Goal: Task Accomplishment & Management: Use online tool/utility

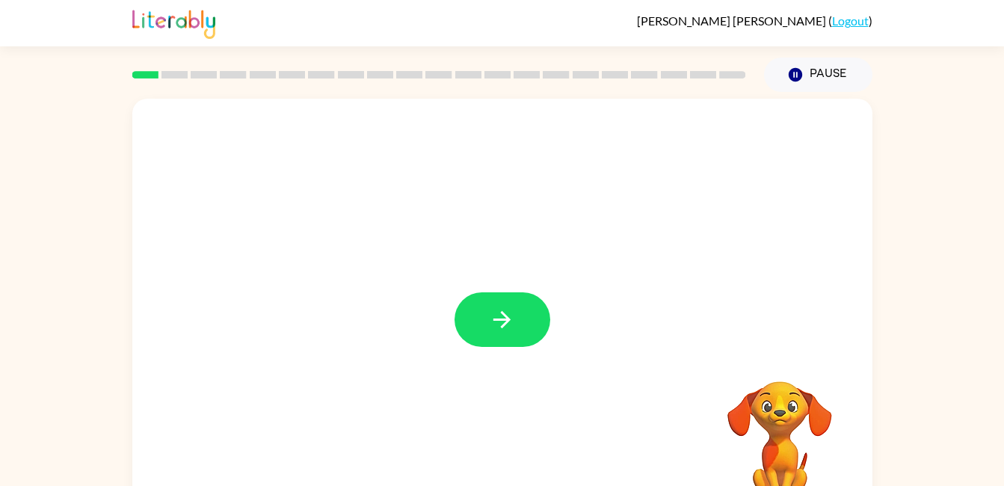
click at [501, 313] on icon "button" at bounding box center [502, 319] width 26 height 26
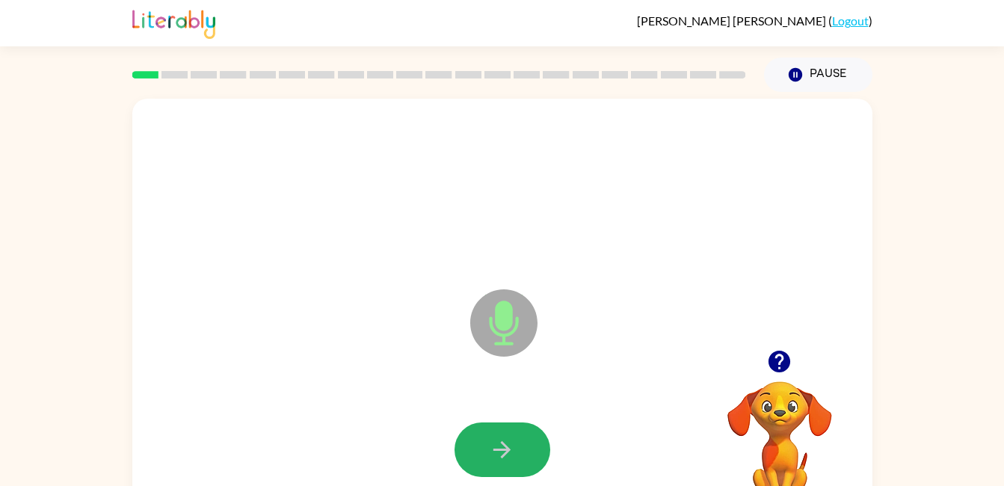
click at [522, 451] on button "button" at bounding box center [502, 449] width 96 height 55
drag, startPoint x: 522, startPoint y: 451, endPoint x: 352, endPoint y: 429, distance: 171.9
click at [352, 429] on div at bounding box center [502, 450] width 710 height 123
click at [524, 442] on button "button" at bounding box center [502, 449] width 96 height 55
drag, startPoint x: 524, startPoint y: 442, endPoint x: 475, endPoint y: 447, distance: 48.8
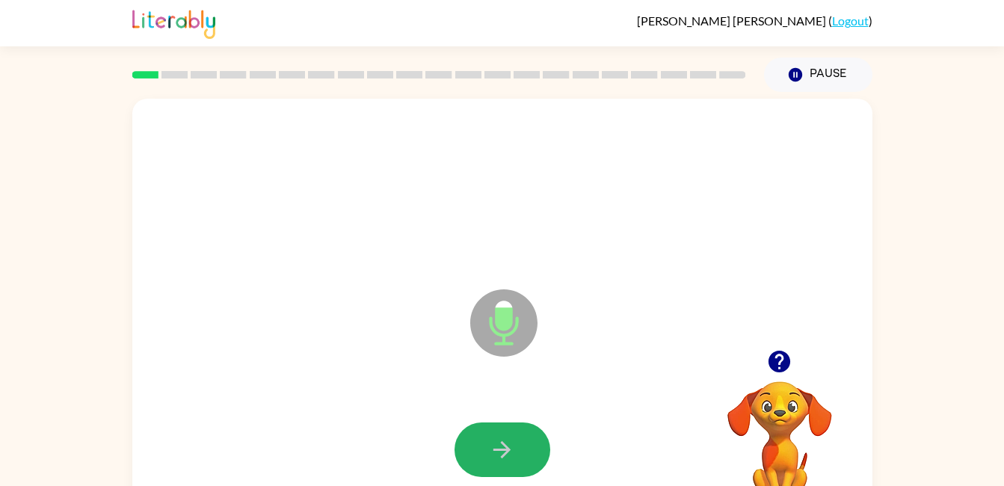
click at [475, 447] on button "button" at bounding box center [502, 449] width 96 height 55
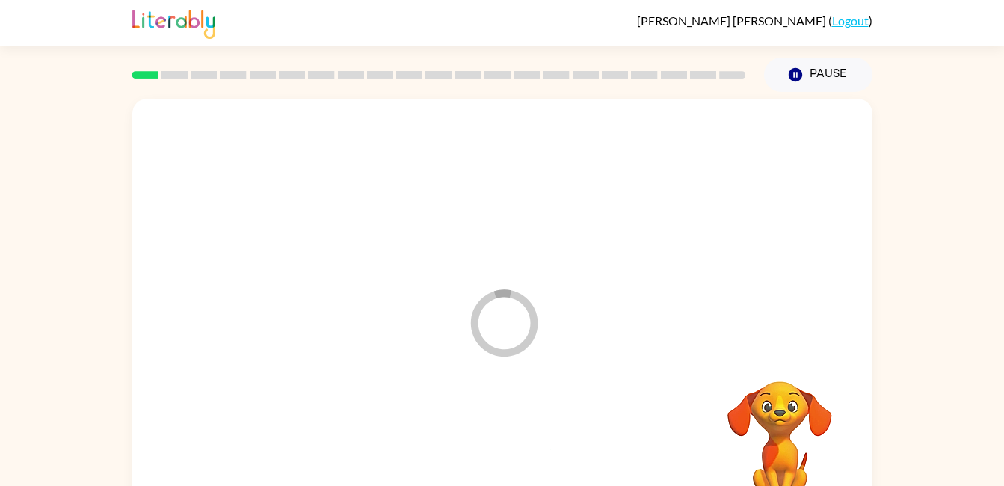
click at [475, 445] on div at bounding box center [502, 450] width 710 height 123
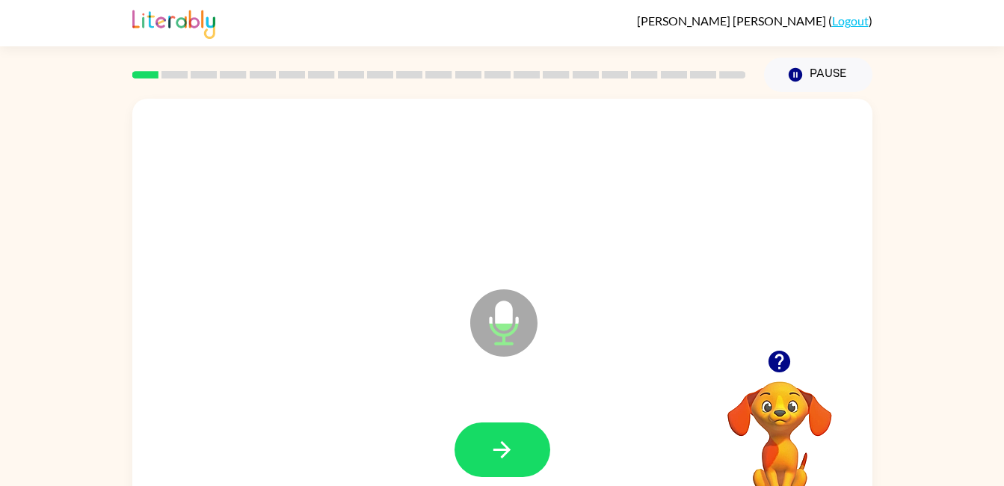
click at [780, 358] on icon "button" at bounding box center [779, 362] width 22 height 22
click at [514, 447] on icon "button" at bounding box center [502, 449] width 26 height 26
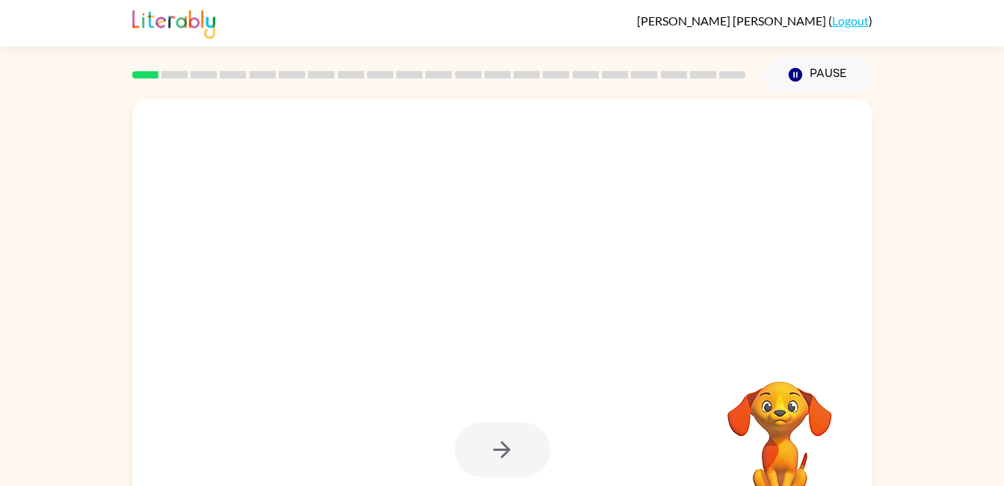
drag, startPoint x: 495, startPoint y: 479, endPoint x: 503, endPoint y: 451, distance: 28.8
click at [926, 271] on div "Your browser must support playing .mp4 files to use Literably. Please try using…" at bounding box center [502, 308] width 1004 height 433
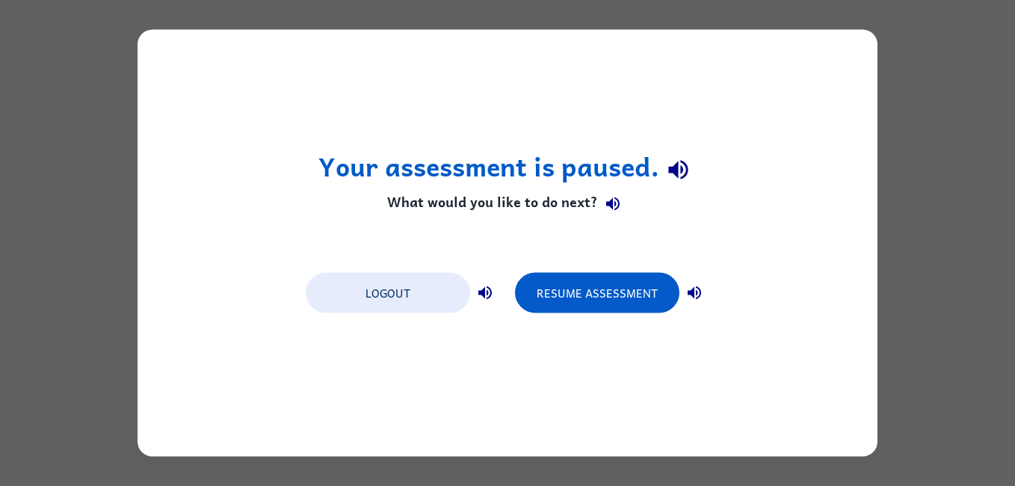
click at [613, 300] on button "Resume Assessment" at bounding box center [597, 293] width 164 height 40
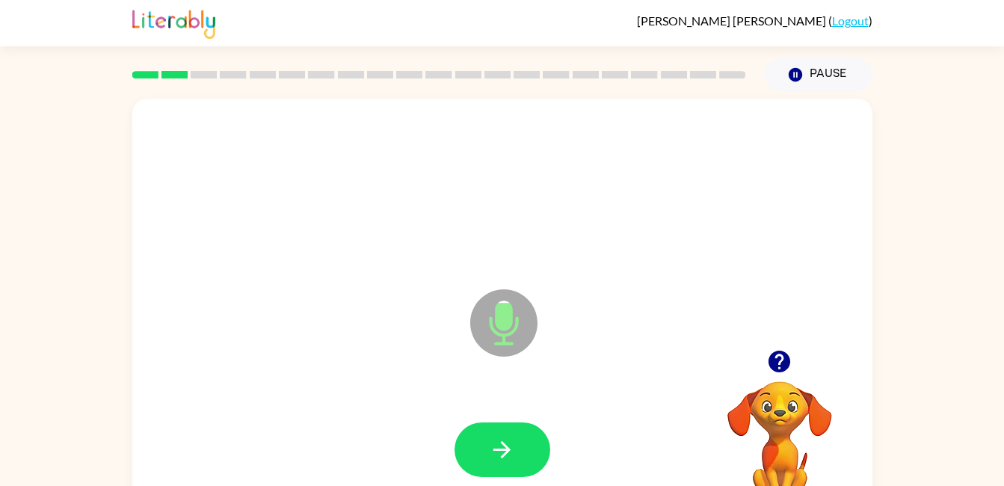
click at [489, 444] on icon "button" at bounding box center [502, 449] width 26 height 26
click at [776, 359] on icon "button" at bounding box center [779, 362] width 22 height 22
click at [492, 433] on button "button" at bounding box center [502, 449] width 96 height 55
drag, startPoint x: 492, startPoint y: 433, endPoint x: 515, endPoint y: 460, distance: 35.5
click at [515, 460] on button "button" at bounding box center [502, 449] width 96 height 55
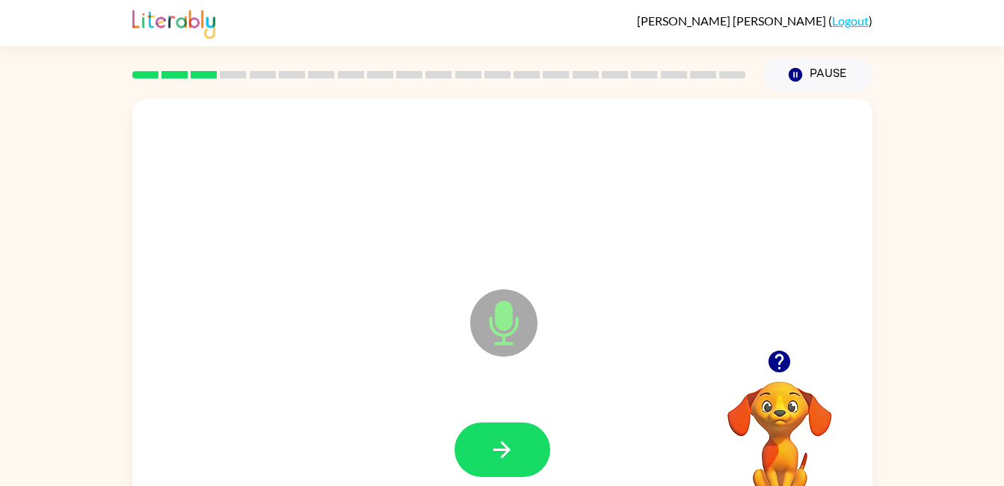
click at [498, 453] on icon "button" at bounding box center [502, 449] width 26 height 26
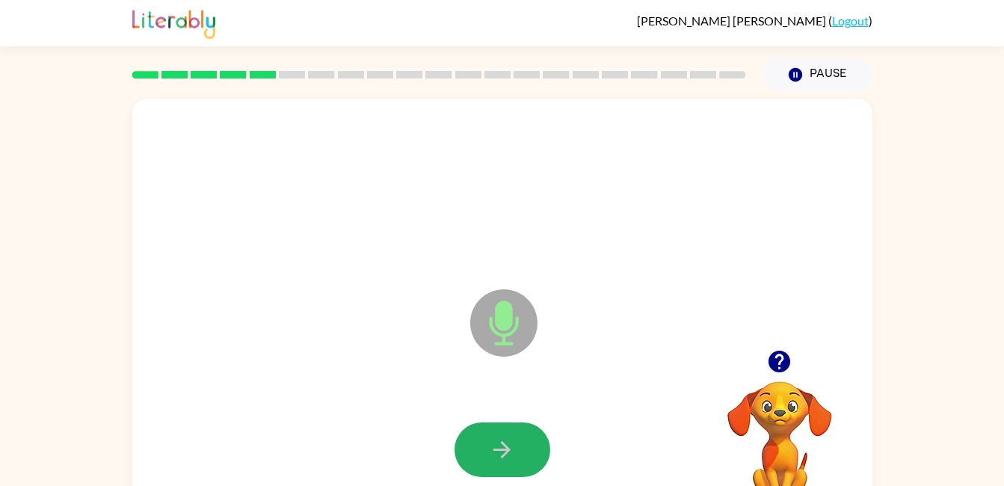
click at [498, 453] on icon "button" at bounding box center [502, 449] width 26 height 26
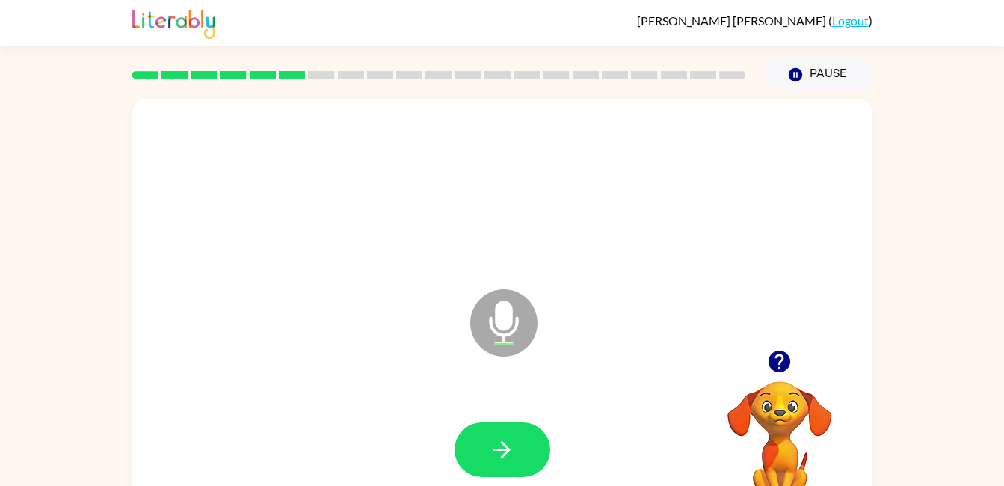
click at [773, 351] on icon "button" at bounding box center [779, 361] width 26 height 26
click at [538, 445] on button "button" at bounding box center [502, 449] width 96 height 55
click at [779, 355] on icon "button" at bounding box center [779, 361] width 26 height 26
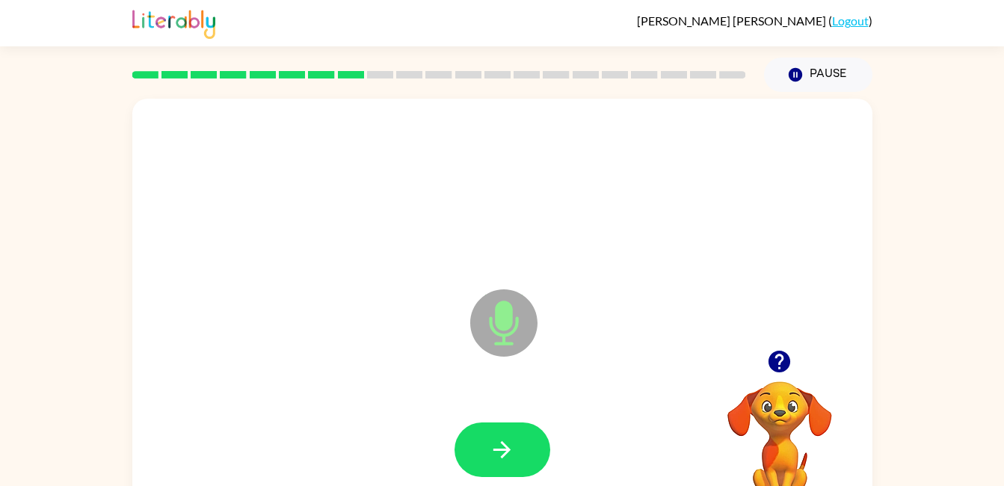
click at [533, 444] on button "button" at bounding box center [502, 449] width 96 height 55
click at [527, 437] on button "button" at bounding box center [502, 449] width 96 height 55
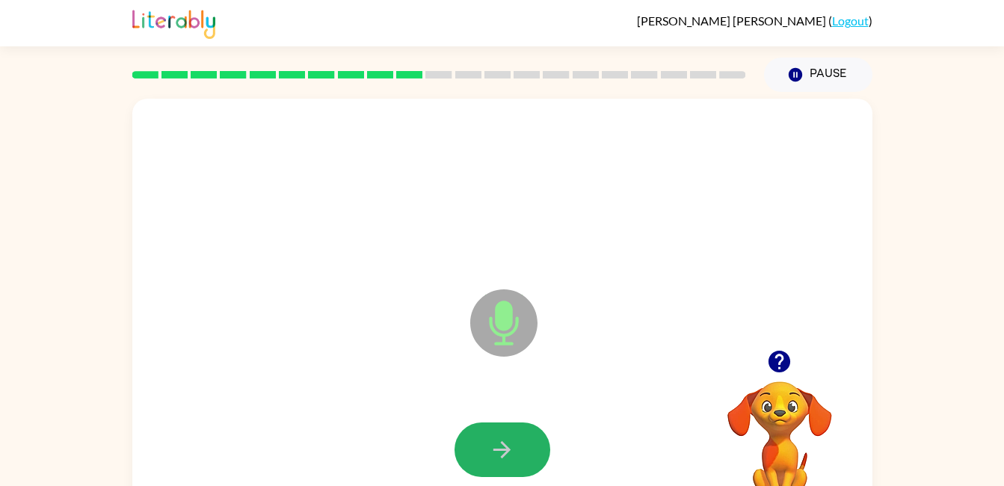
click at [527, 437] on button "button" at bounding box center [502, 449] width 96 height 55
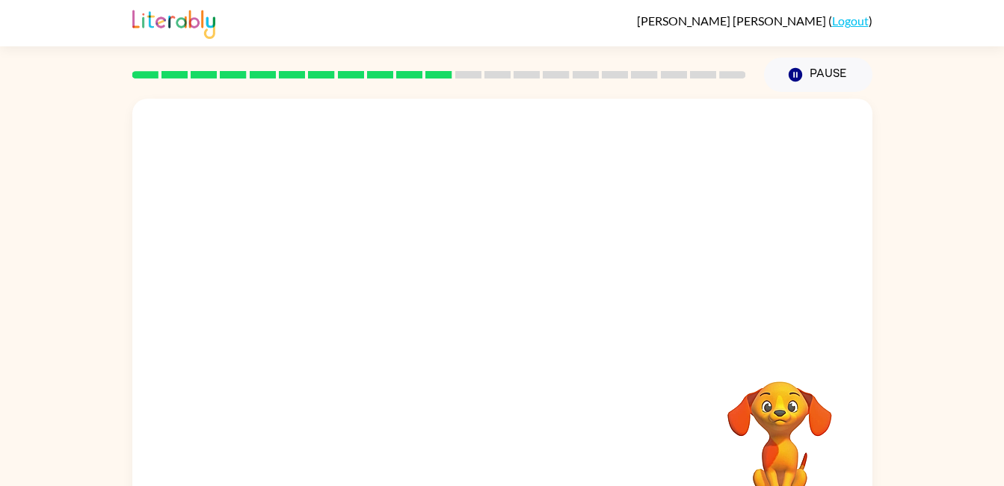
click at [765, 432] on video "Your browser must support playing .mp4 files to use Literably. Please try using…" at bounding box center [779, 432] width 149 height 149
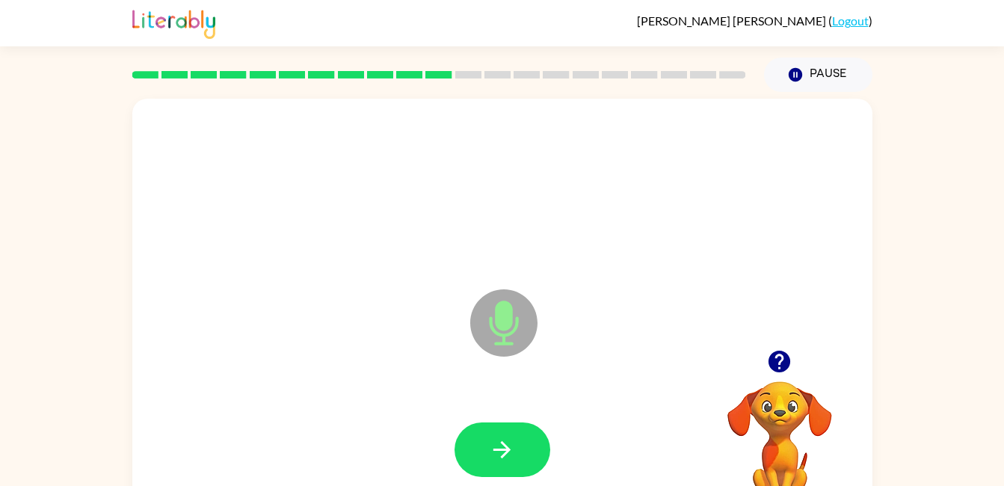
click at [489, 442] on icon "button" at bounding box center [502, 449] width 26 height 26
click at [483, 444] on button "button" at bounding box center [502, 449] width 96 height 55
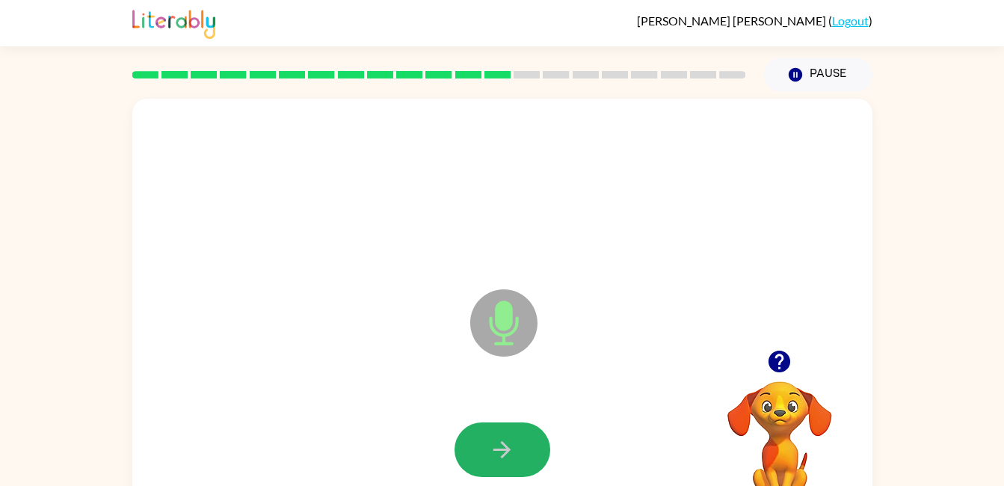
click at [483, 444] on button "button" at bounding box center [502, 449] width 96 height 55
click at [483, 445] on button "button" at bounding box center [502, 449] width 96 height 55
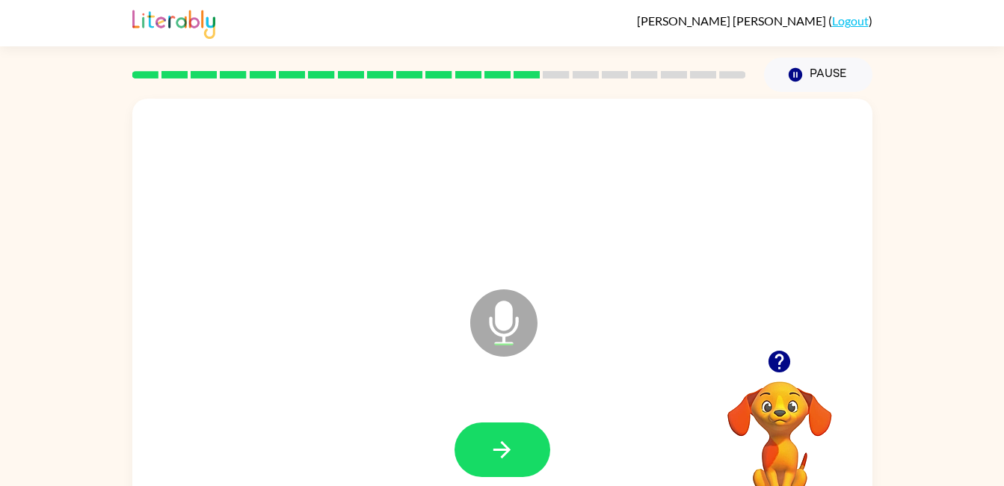
click at [483, 445] on button "button" at bounding box center [502, 449] width 96 height 55
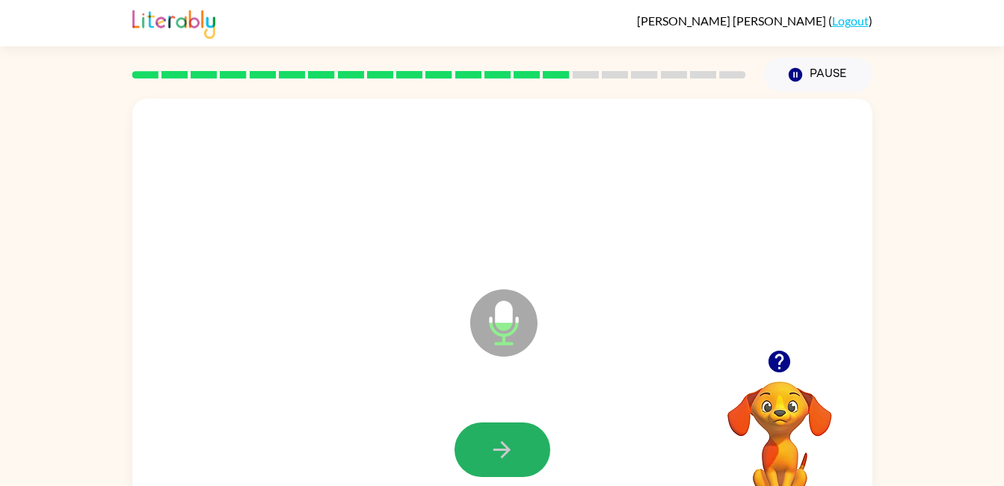
click at [483, 445] on button "button" at bounding box center [502, 449] width 96 height 55
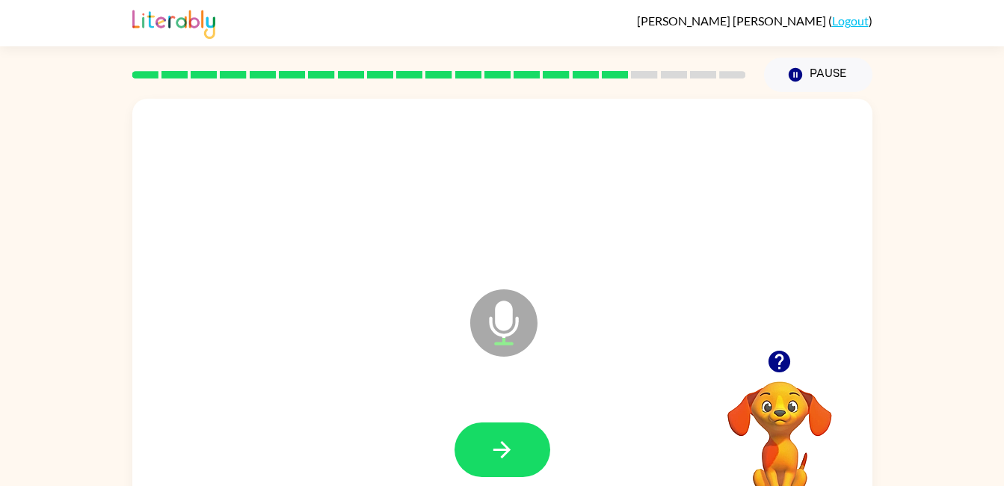
drag, startPoint x: 483, startPoint y: 445, endPoint x: 477, endPoint y: 453, distance: 10.2
click at [477, 453] on button "button" at bounding box center [502, 449] width 96 height 55
click at [478, 453] on button "button" at bounding box center [502, 449] width 96 height 55
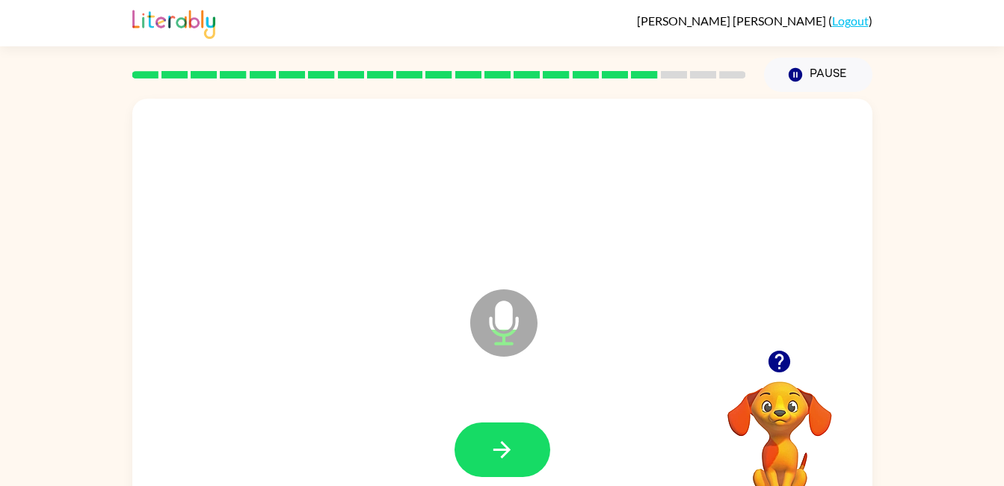
click at [478, 453] on button "button" at bounding box center [502, 449] width 96 height 55
click at [771, 356] on icon "button" at bounding box center [779, 362] width 22 height 22
click at [465, 443] on button "button" at bounding box center [502, 449] width 96 height 55
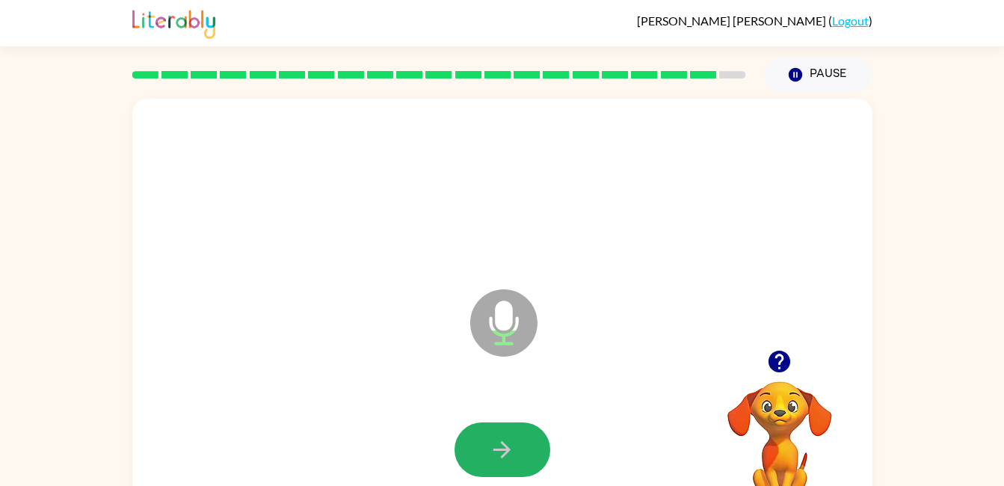
click at [465, 443] on button "button" at bounding box center [502, 449] width 96 height 55
